Goal: Transaction & Acquisition: Purchase product/service

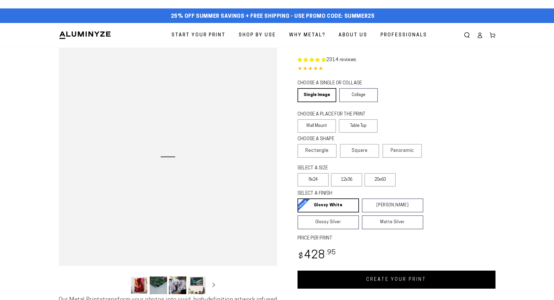
select select "**********"
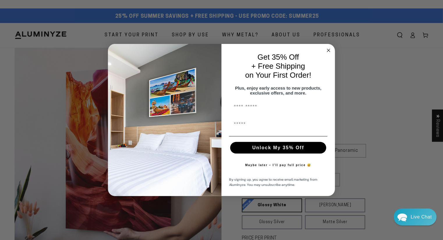
click at [327, 47] on circle "Close dialog" at bounding box center [328, 50] width 7 height 7
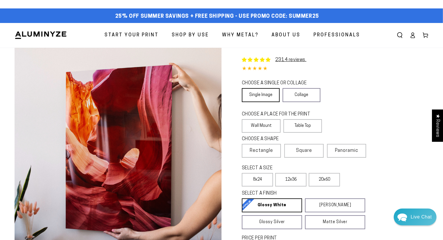
click at [262, 93] on link "Single Image" at bounding box center [261, 95] width 38 height 14
click at [260, 151] on span "Rectangle" at bounding box center [261, 150] width 23 height 7
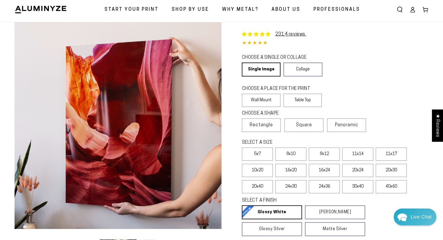
scroll to position [37, 0]
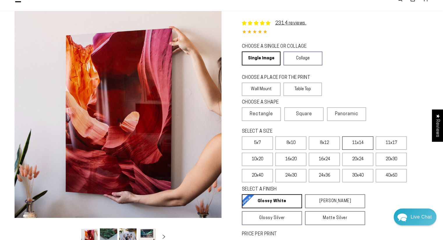
click at [366, 141] on label "11x14" at bounding box center [357, 143] width 31 height 13
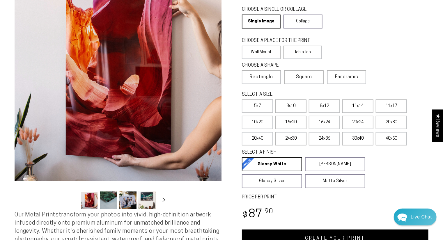
scroll to position [111, 0]
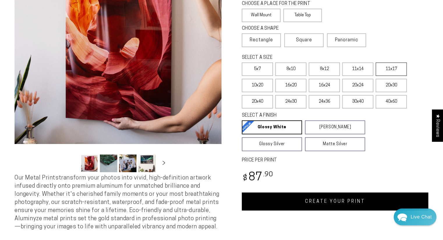
click at [386, 69] on label "11x17" at bounding box center [391, 69] width 31 height 13
click at [256, 85] on label "10x20" at bounding box center [257, 85] width 31 height 13
click at [384, 101] on label "40x60" at bounding box center [391, 101] width 31 height 13
click at [264, 68] on label "5x7" at bounding box center [257, 69] width 31 height 13
click at [286, 71] on label "8x10" at bounding box center [290, 69] width 31 height 13
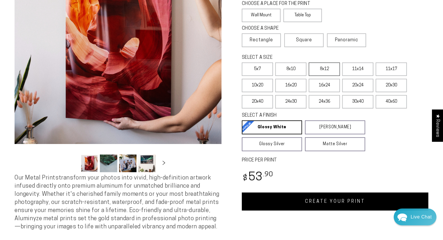
click at [323, 71] on label "8x12" at bounding box center [324, 69] width 31 height 13
click at [361, 71] on label "11x14" at bounding box center [357, 69] width 31 height 13
click at [331, 67] on label "8x12" at bounding box center [324, 69] width 31 height 13
drag, startPoint x: 353, startPoint y: 72, endPoint x: 350, endPoint y: 71, distance: 3.3
click at [353, 72] on label "11x14" at bounding box center [357, 69] width 31 height 13
